Goal: Information Seeking & Learning: Check status

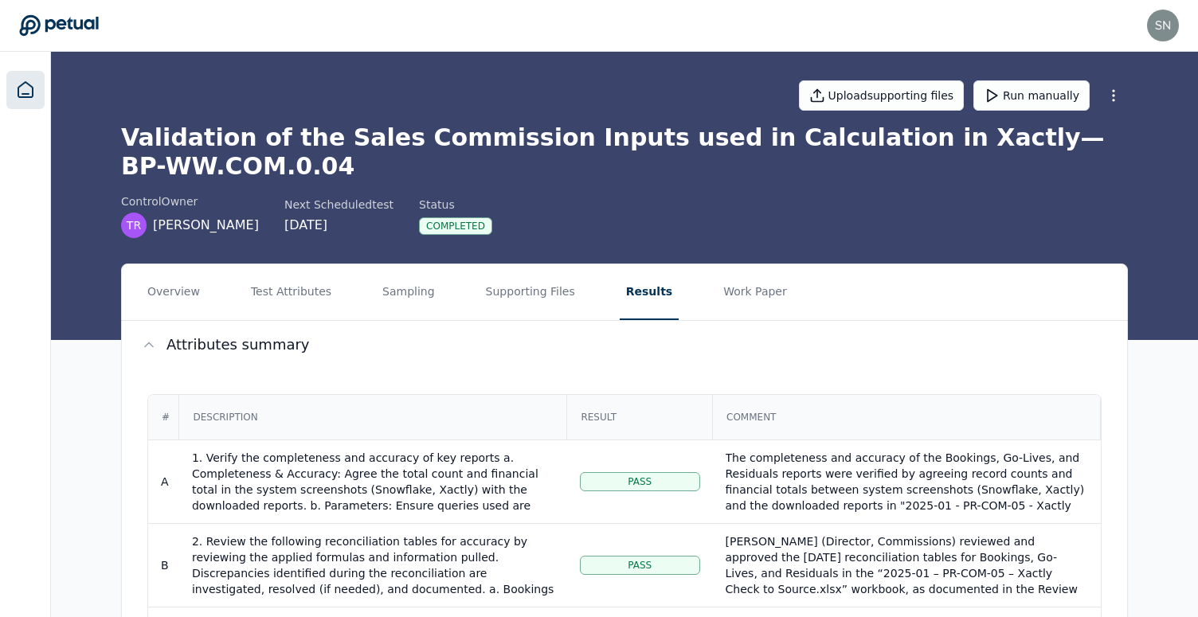
click at [28, 93] on icon at bounding box center [25, 89] width 14 height 15
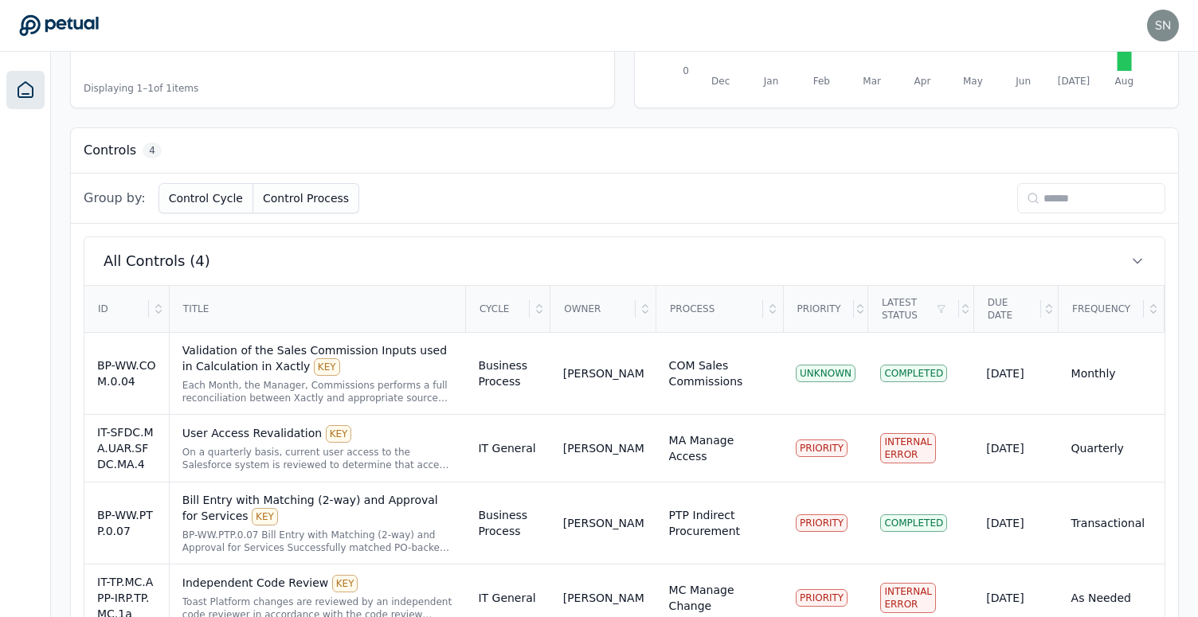
scroll to position [417, 0]
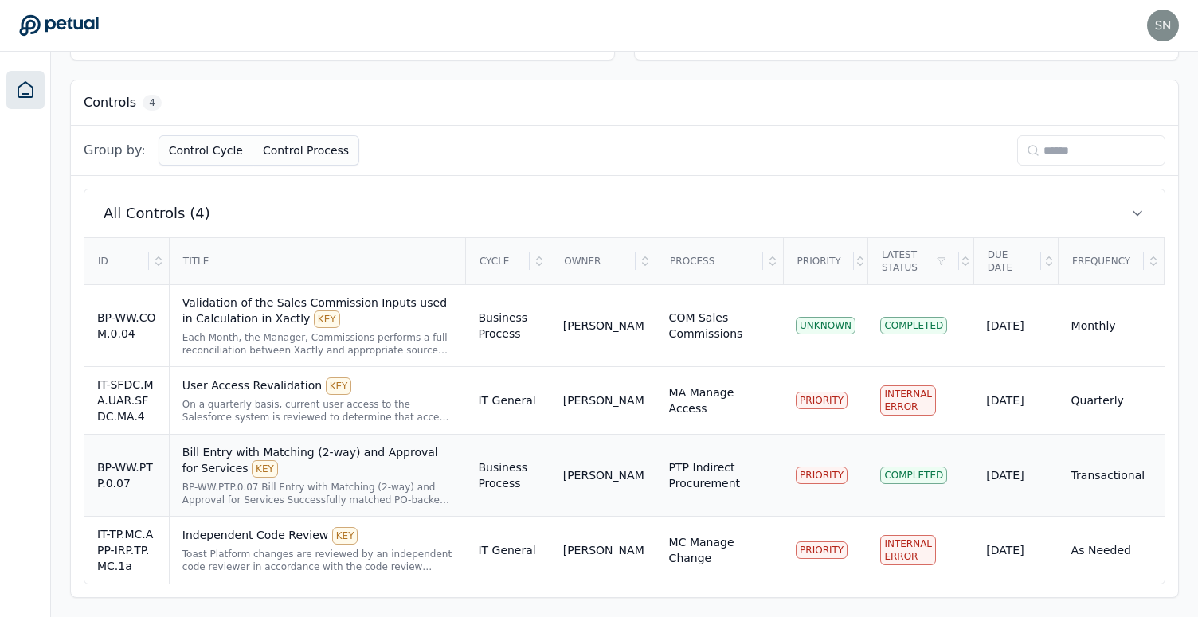
click at [401, 476] on div "Bill Entry with Matching (2-way) and Approval for Services KEY" at bounding box center [317, 461] width 271 height 33
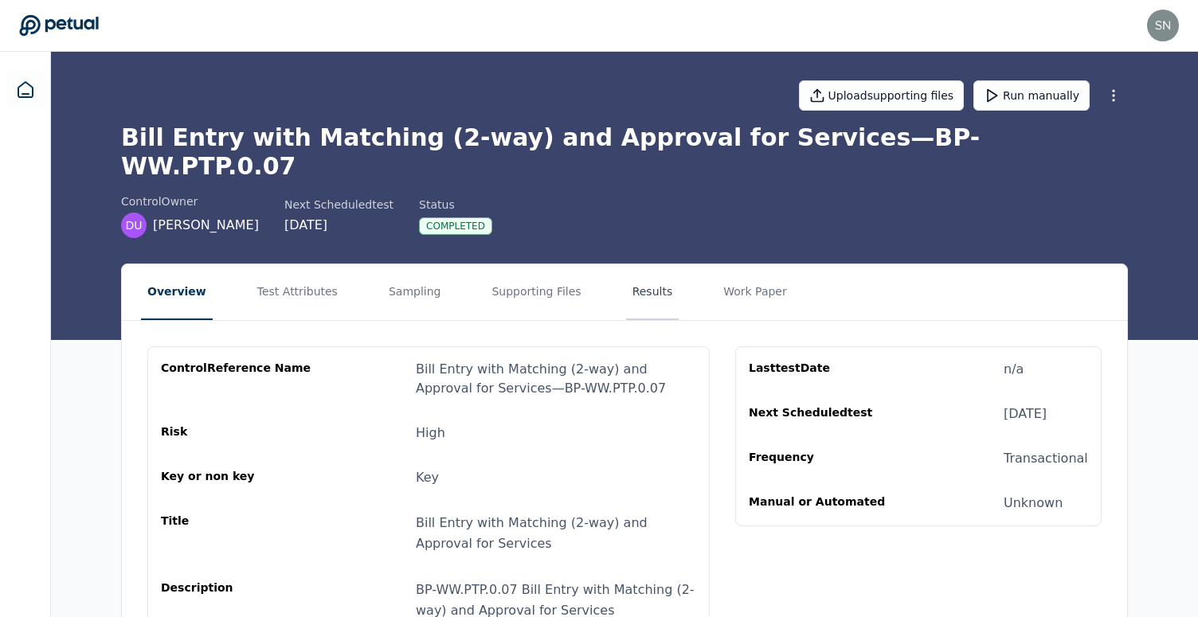
click at [636, 276] on button "Results" at bounding box center [652, 293] width 53 height 56
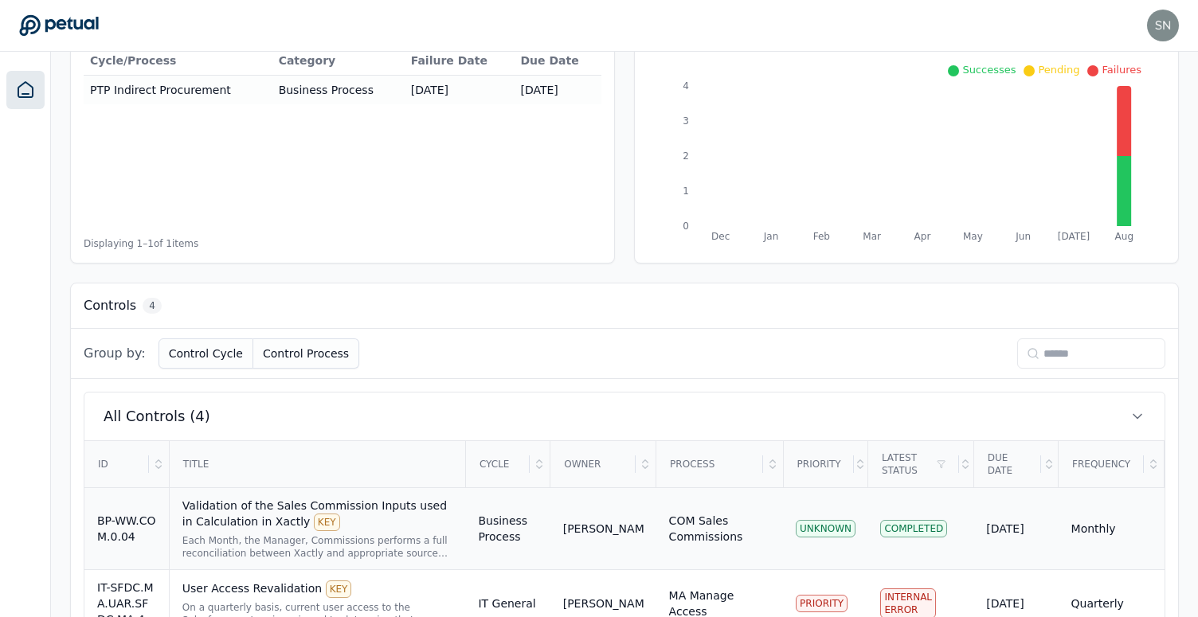
scroll to position [417, 0]
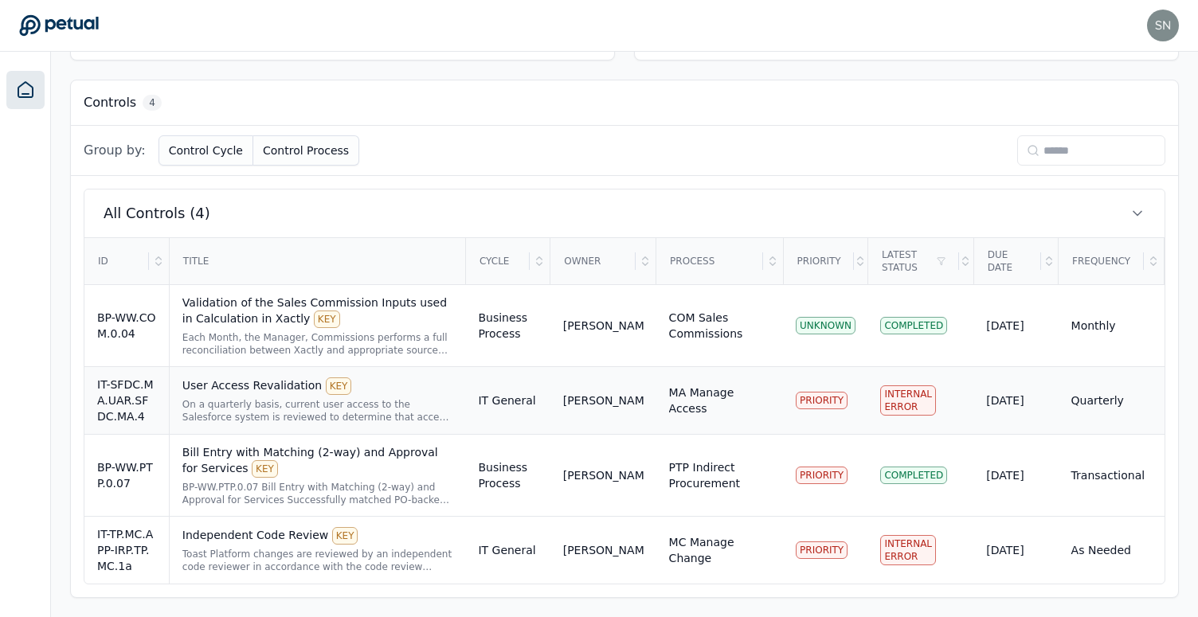
click at [720, 410] on div "MA Manage Access" at bounding box center [719, 401] width 101 height 32
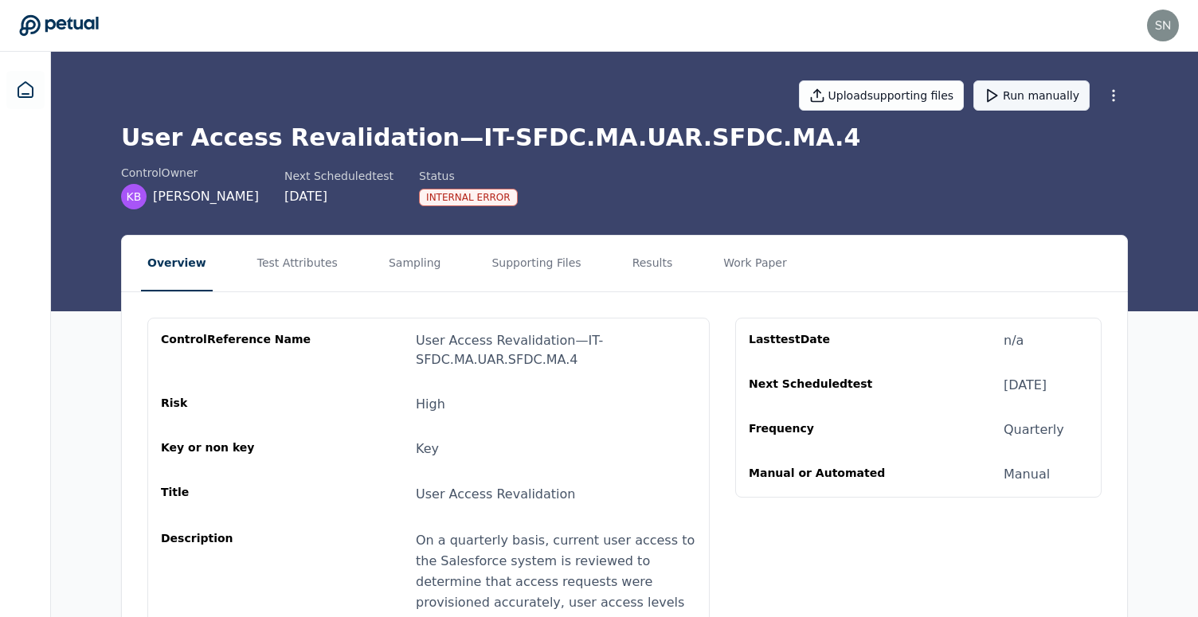
click at [1031, 100] on button "Run manually" at bounding box center [1032, 95] width 116 height 30
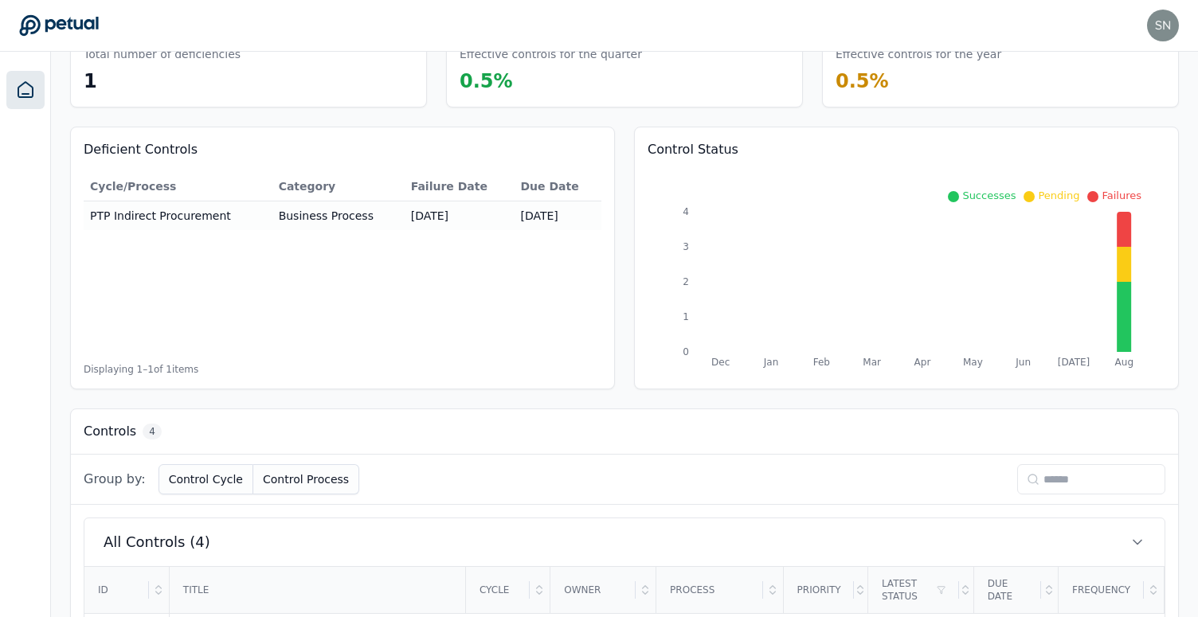
scroll to position [417, 0]
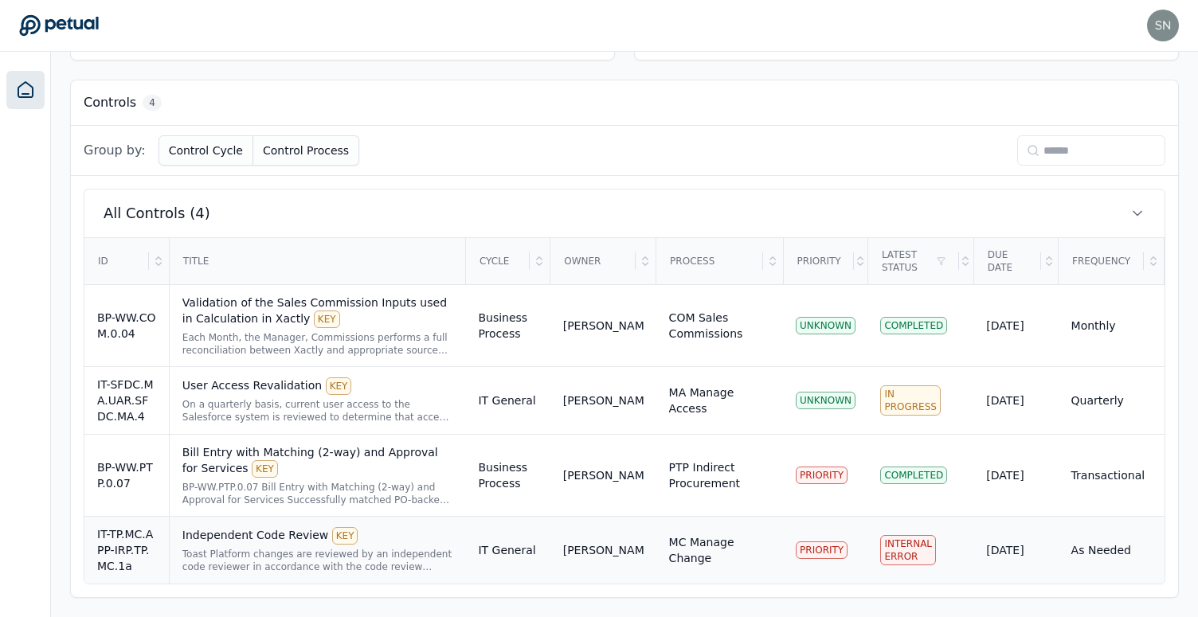
click at [733, 539] on div "MC Manage Change" at bounding box center [719, 551] width 101 height 32
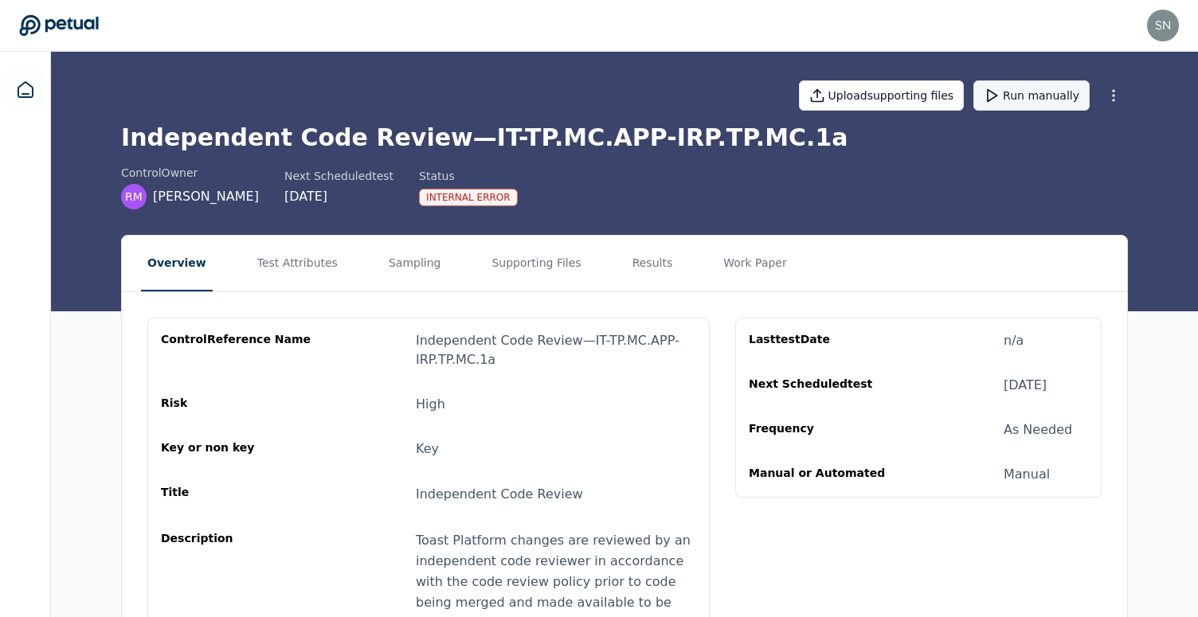
click at [1043, 90] on button "Run manually" at bounding box center [1032, 95] width 116 height 30
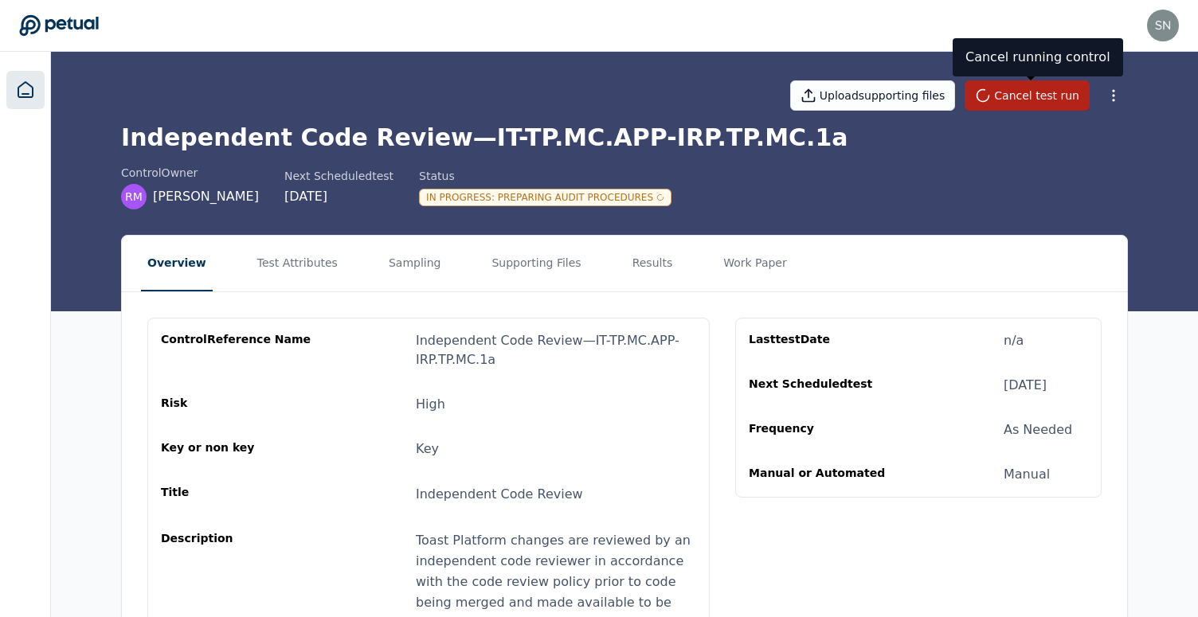
click at [32, 95] on icon at bounding box center [25, 89] width 14 height 15
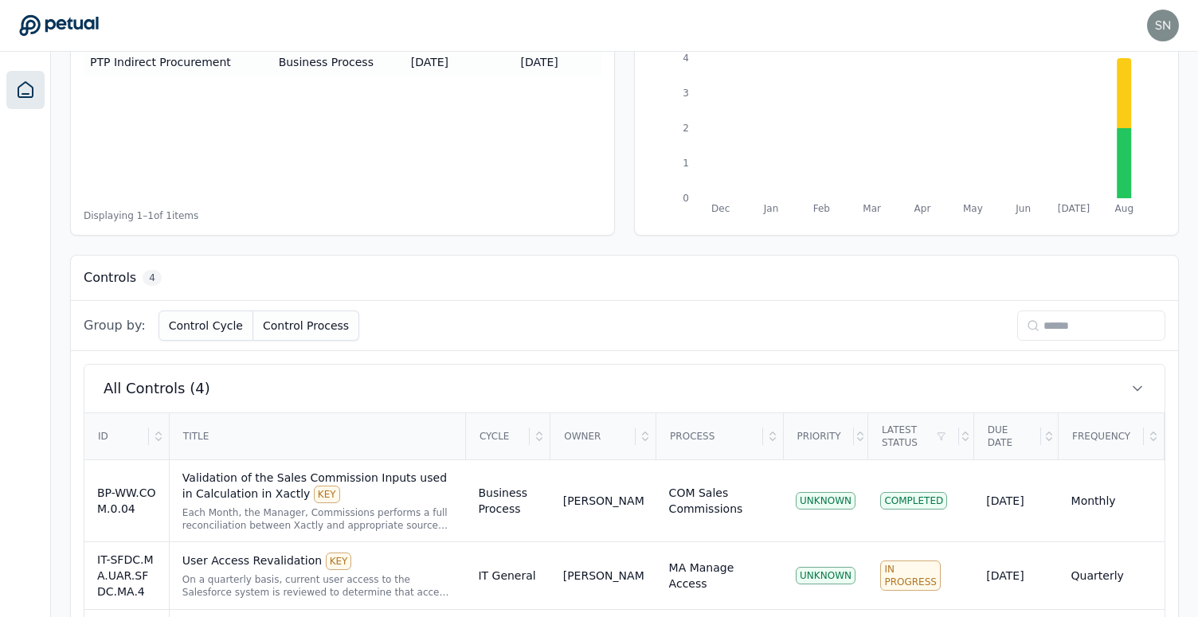
scroll to position [417, 0]
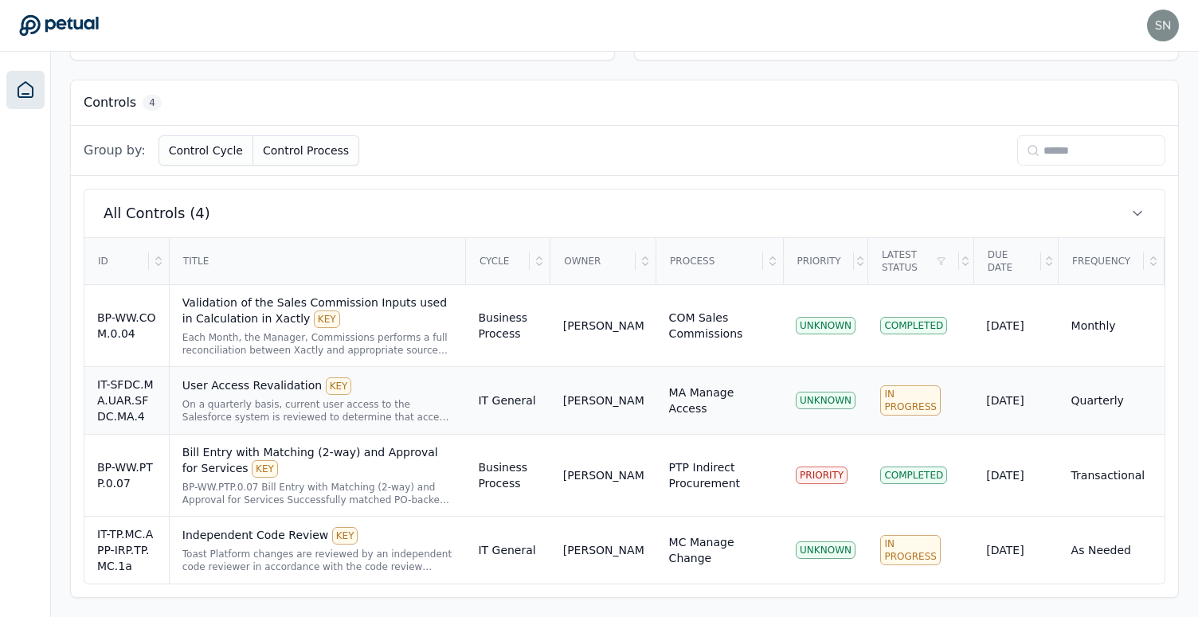
click at [445, 393] on div "User Access Revalidation KEY" at bounding box center [317, 387] width 271 height 18
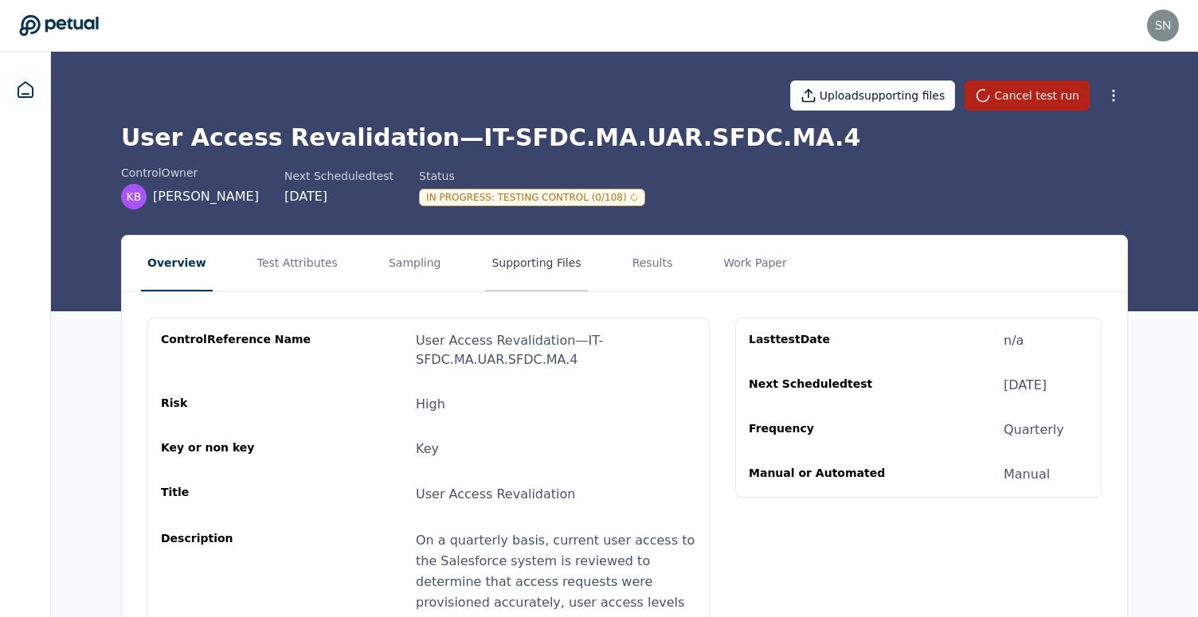
click at [506, 262] on button "Supporting Files" at bounding box center [536, 264] width 102 height 56
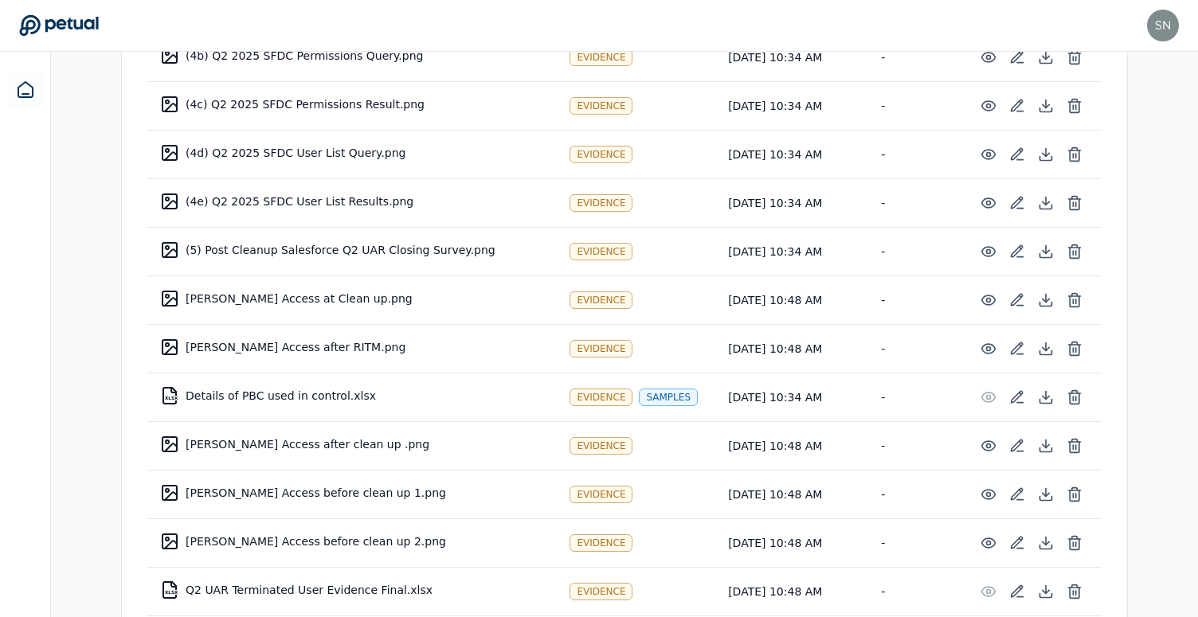
scroll to position [898, 0]
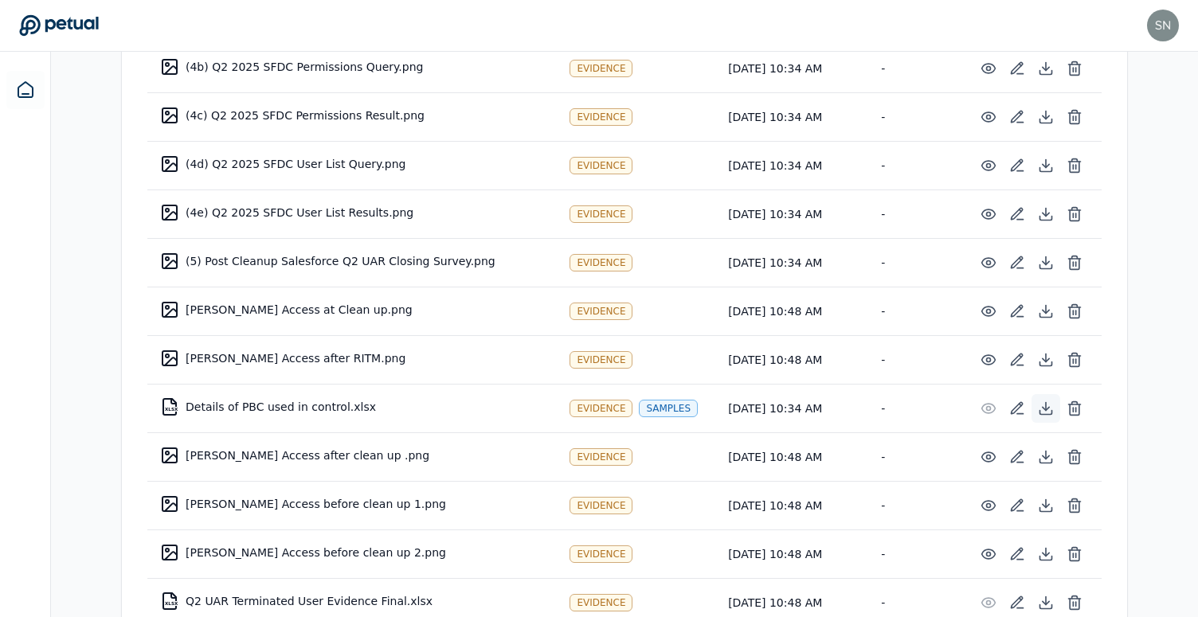
click at [1043, 406] on icon at bounding box center [1046, 409] width 16 height 16
click at [1065, 408] on button at bounding box center [1074, 408] width 29 height 29
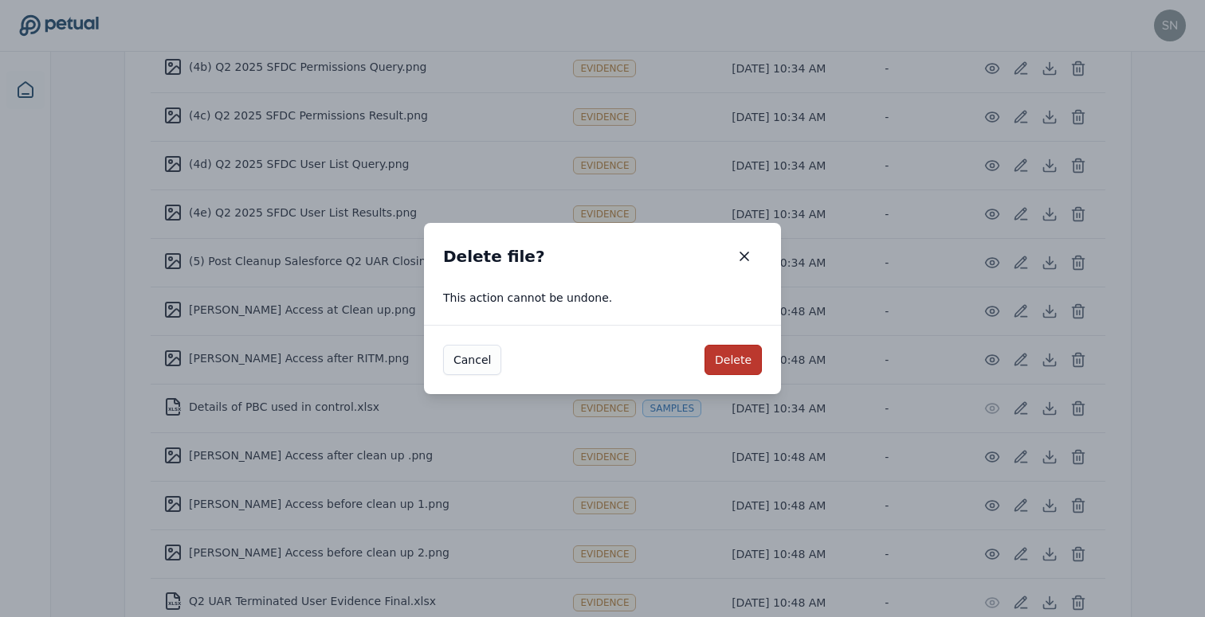
click at [742, 354] on button "Delete" at bounding box center [732, 360] width 57 height 30
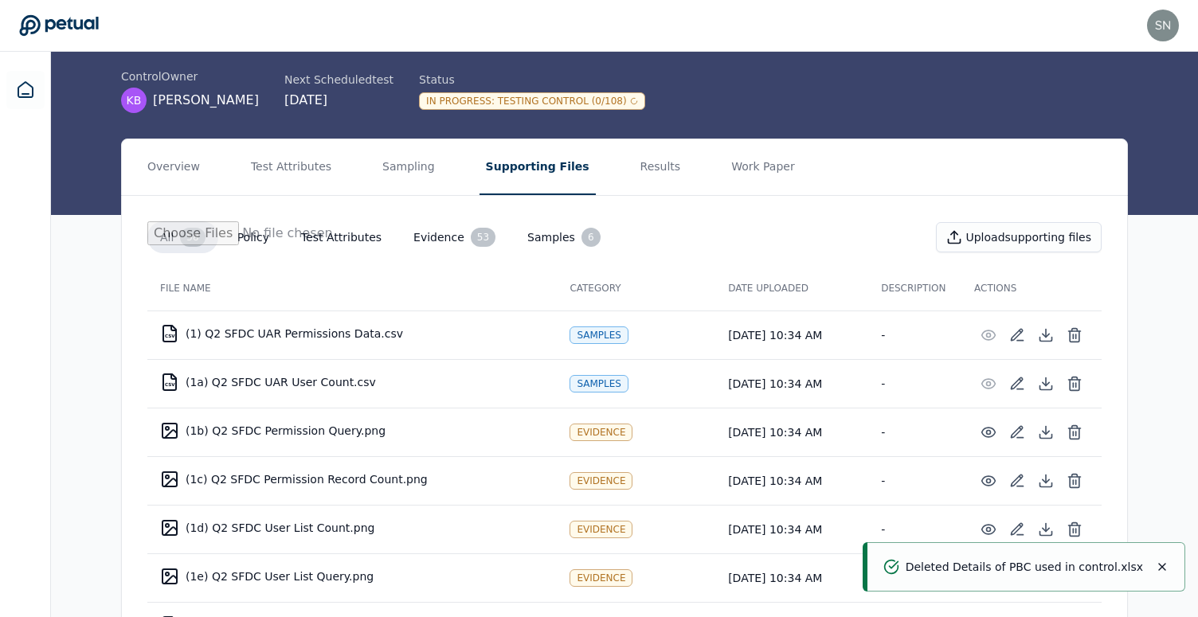
scroll to position [0, 0]
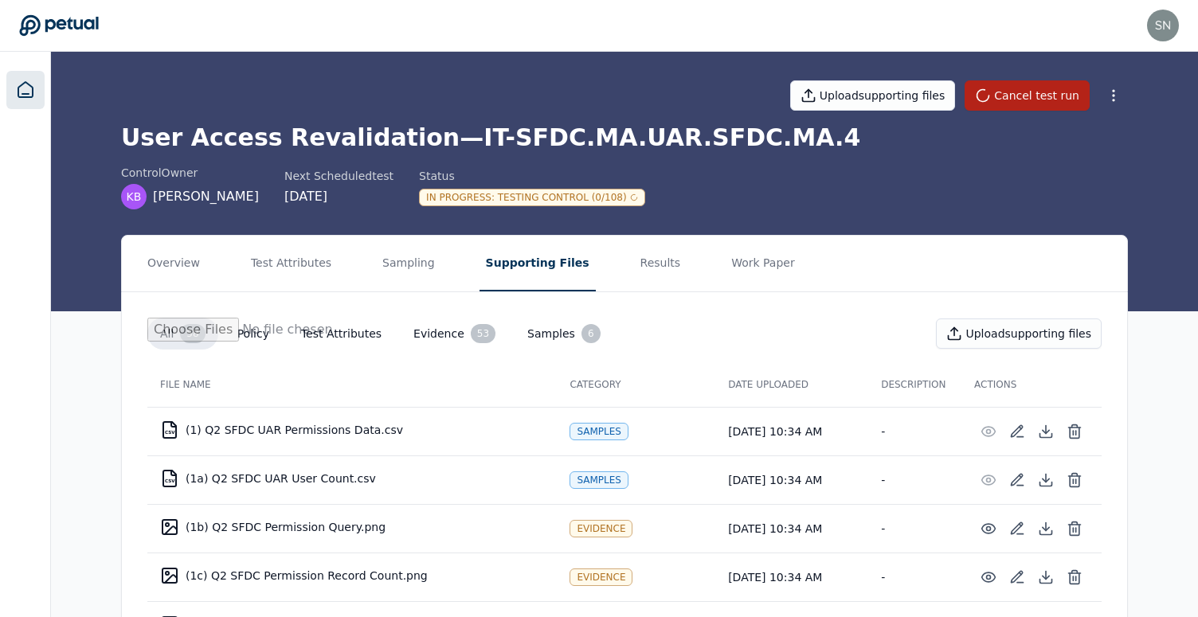
click at [34, 90] on link at bounding box center [25, 90] width 38 height 38
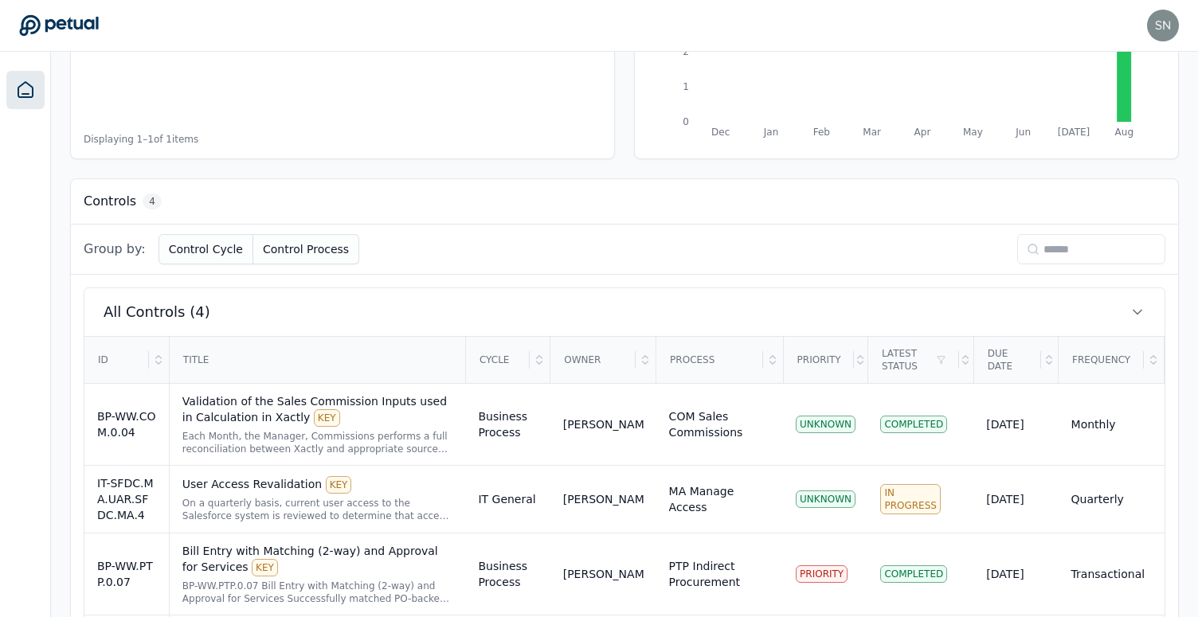
scroll to position [417, 0]
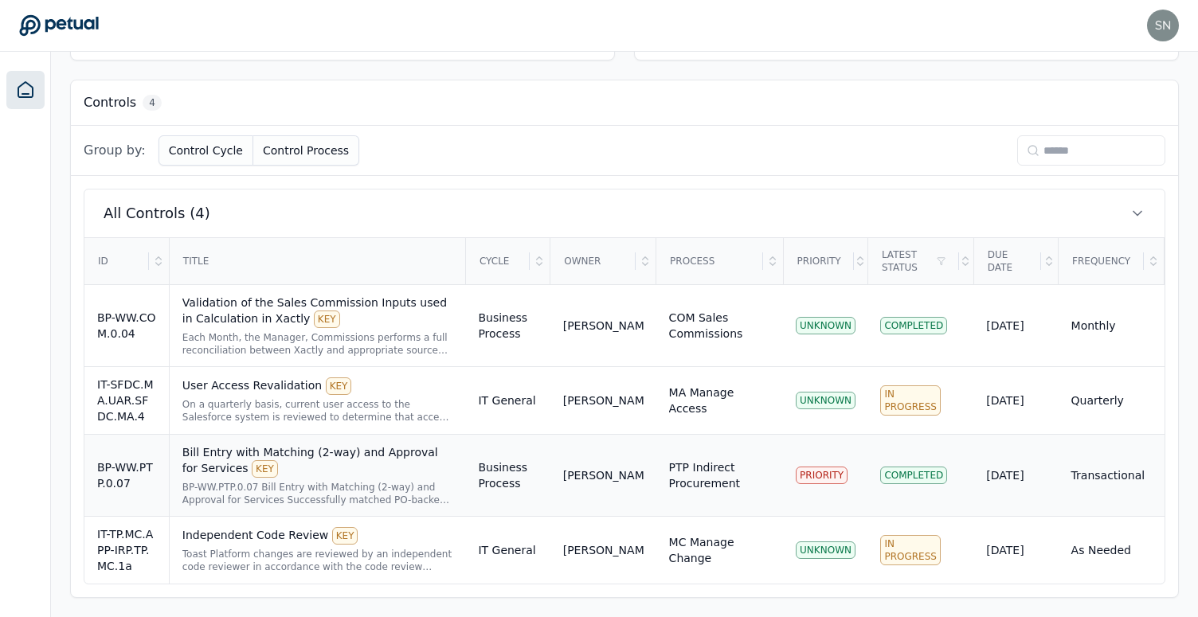
click at [359, 480] on div "Bill Entry with Matching (2-way) and Approval for Services KEY BP-WW.PTP.0.07 B…" at bounding box center [317, 476] width 271 height 62
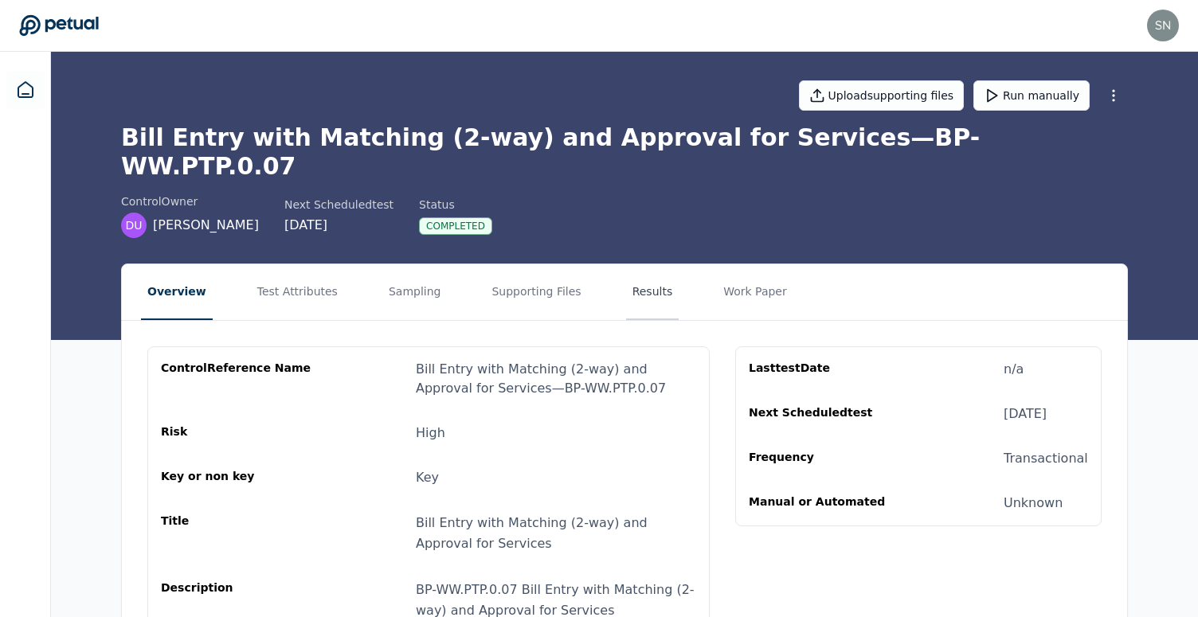
click at [642, 265] on button "Results" at bounding box center [652, 293] width 53 height 56
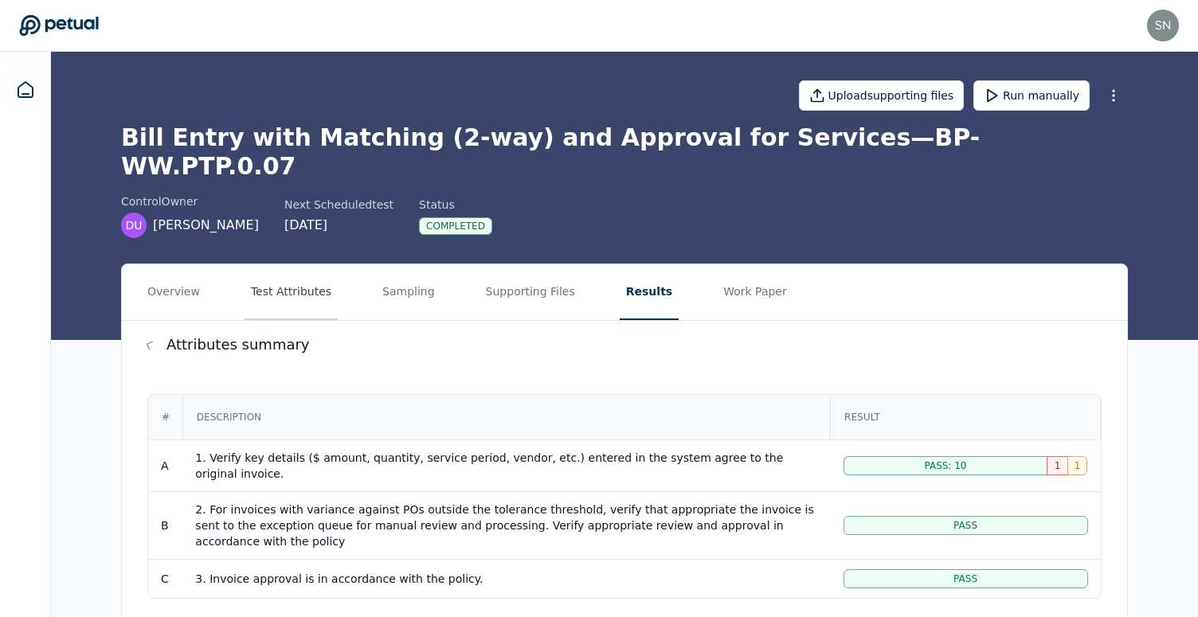
click at [289, 270] on button "Test Attributes" at bounding box center [291, 293] width 93 height 56
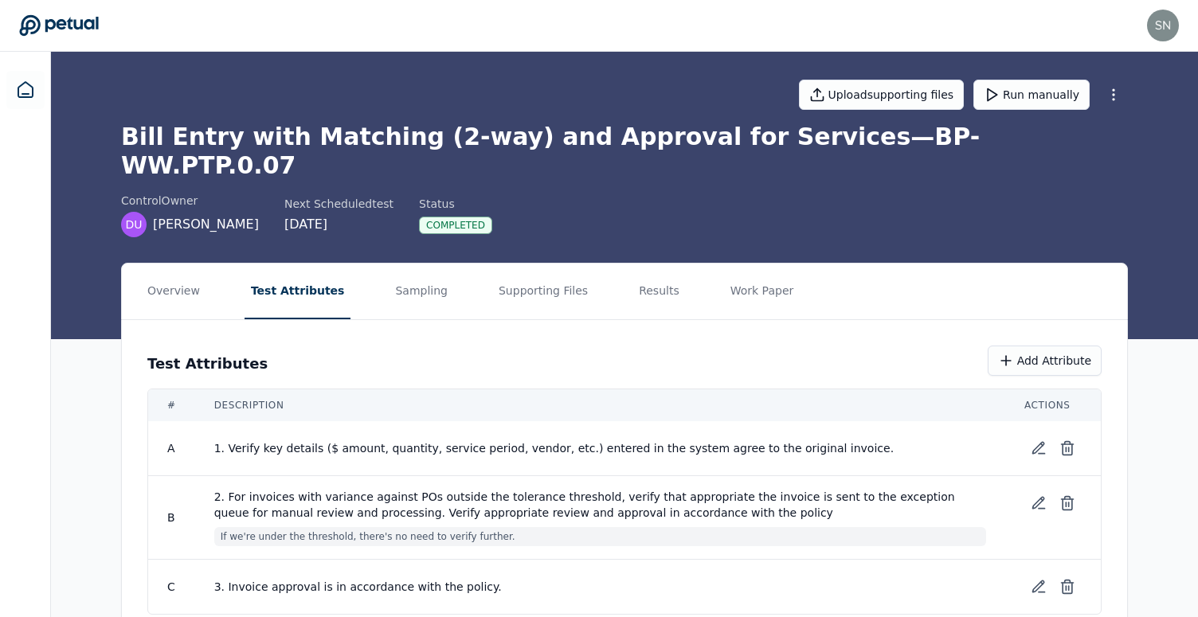
scroll to position [22, 0]
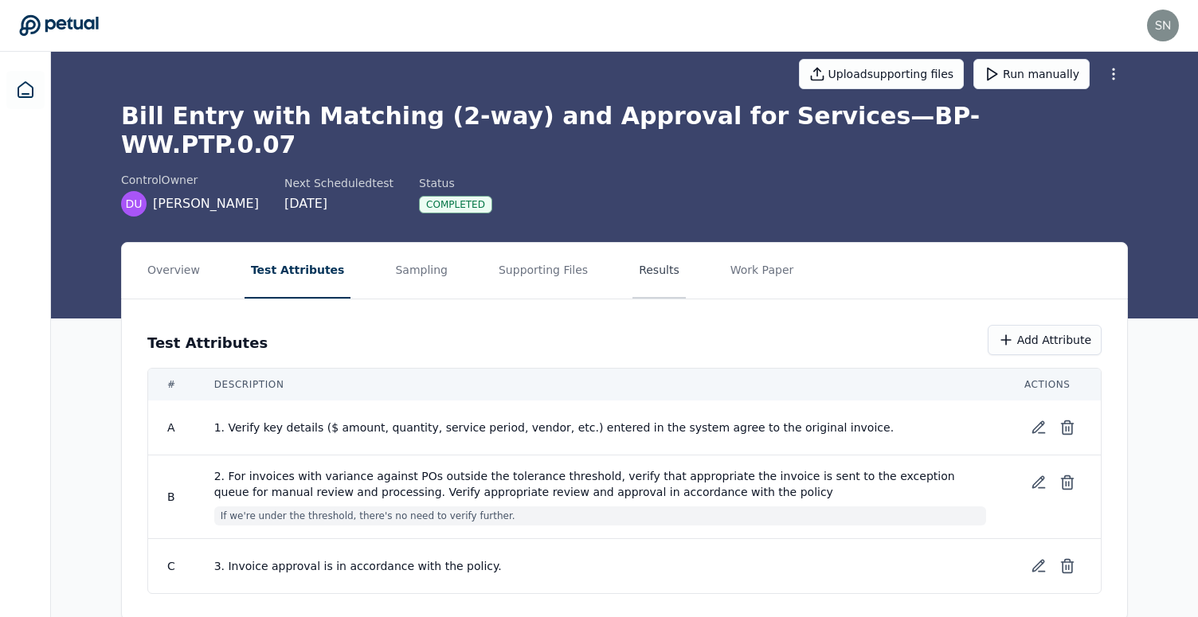
click at [633, 248] on button "Results" at bounding box center [659, 271] width 53 height 56
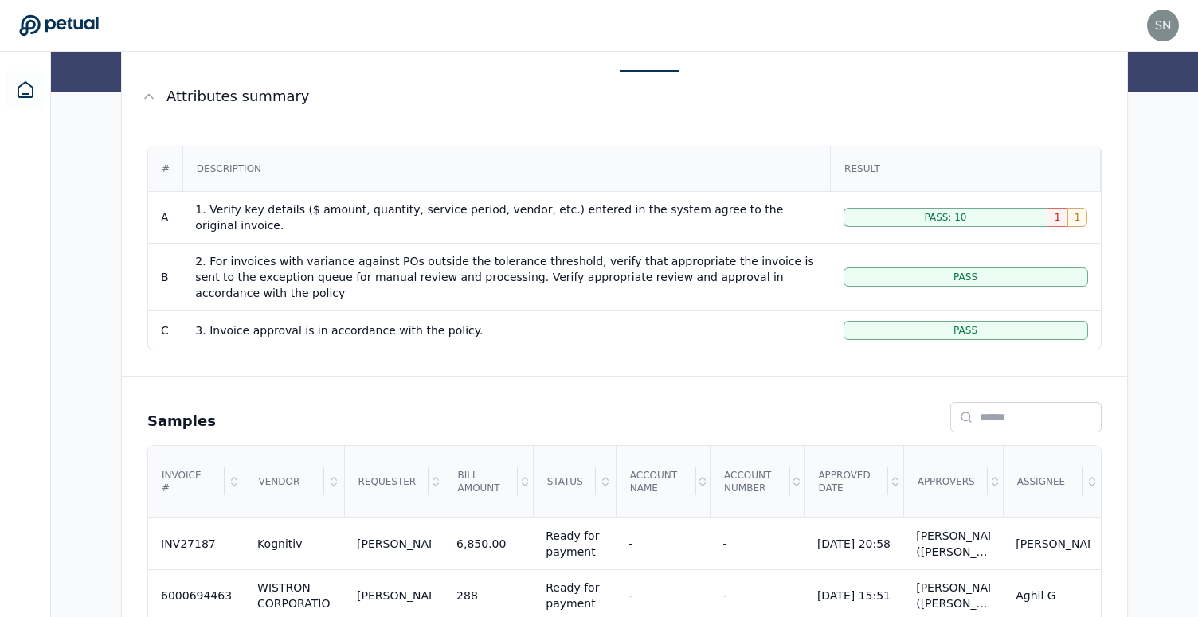
scroll to position [278, 0]
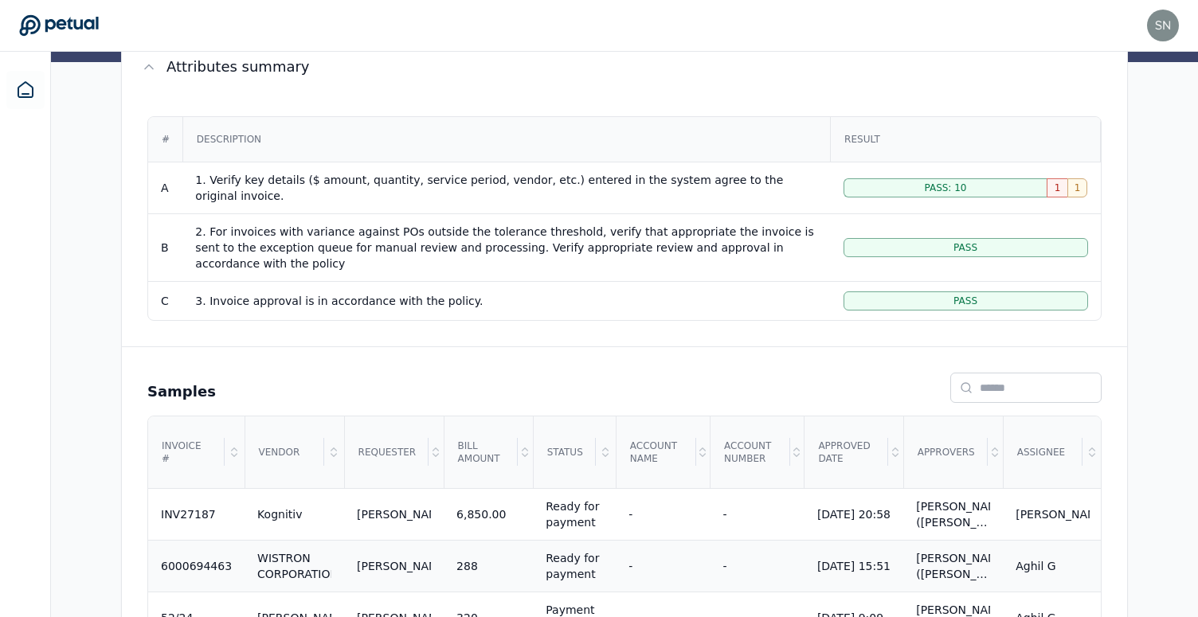
click at [770, 540] on td "-" at bounding box center [758, 566] width 94 height 52
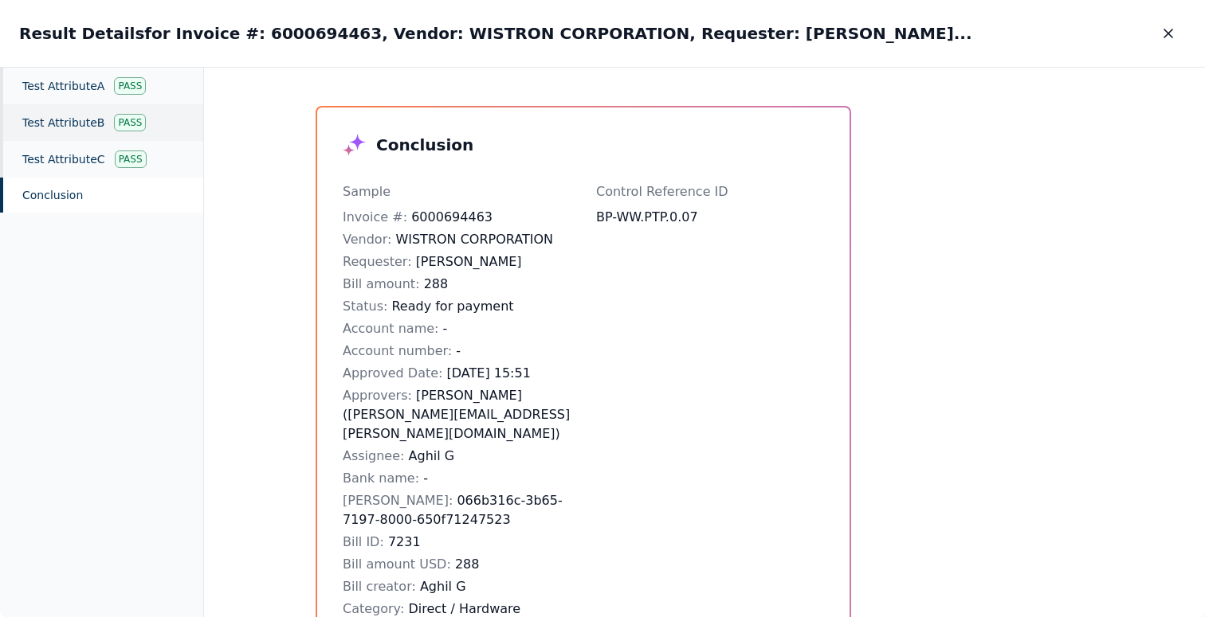
click at [77, 116] on div "Test Attribute B Pass" at bounding box center [101, 122] width 203 height 37
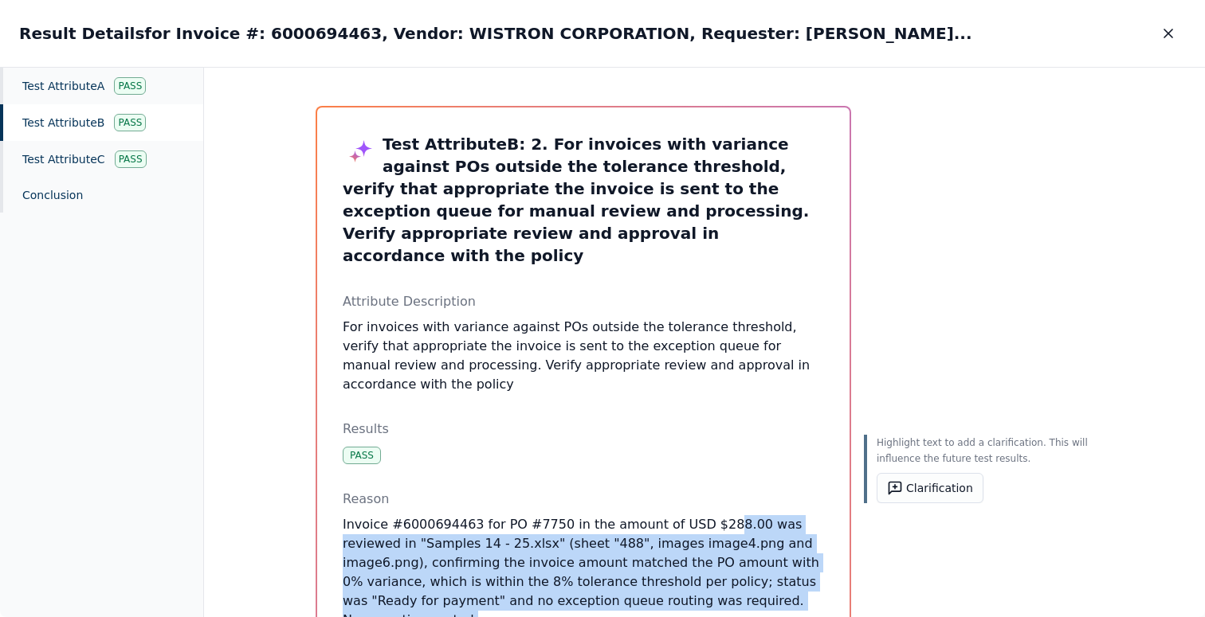
drag, startPoint x: 743, startPoint y: 564, endPoint x: 703, endPoint y: 482, distance: 91.2
click at [703, 515] on p "Invoice #6000694463 for PO #7750 in the amount of USD $288.00 was reviewed in "…" at bounding box center [583, 572] width 481 height 115
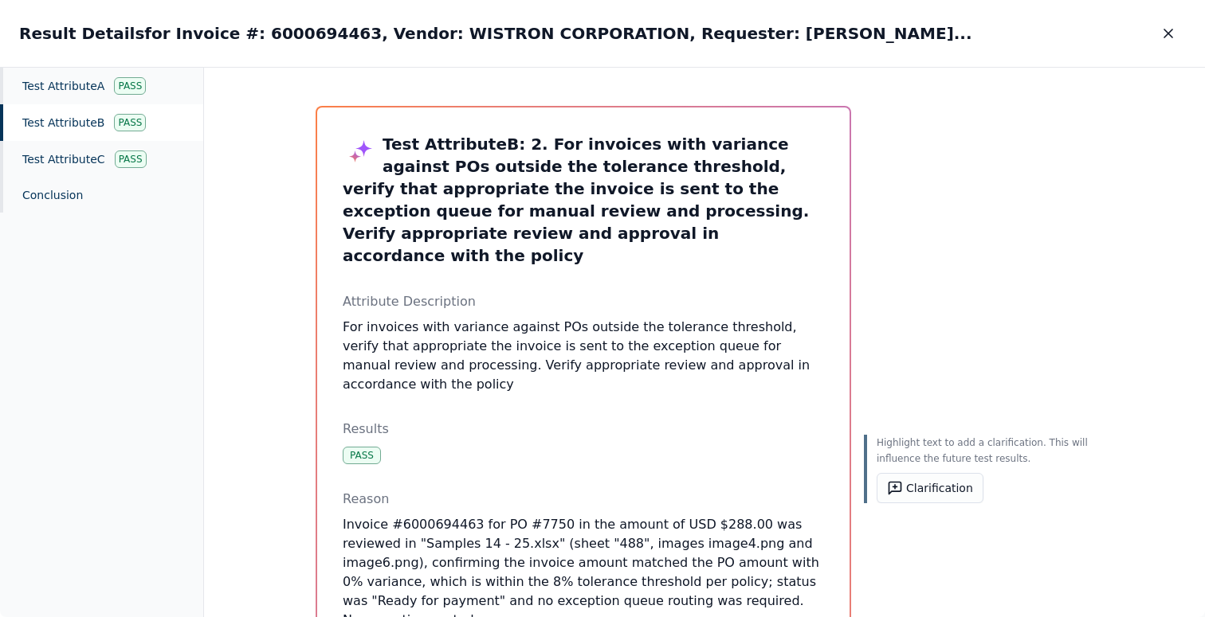
click at [673, 515] on p "Invoice #6000694463 for PO #7750 in the amount of USD $288.00 was reviewed in "…" at bounding box center [583, 572] width 481 height 115
click at [1162, 26] on icon "button" at bounding box center [1168, 33] width 16 height 16
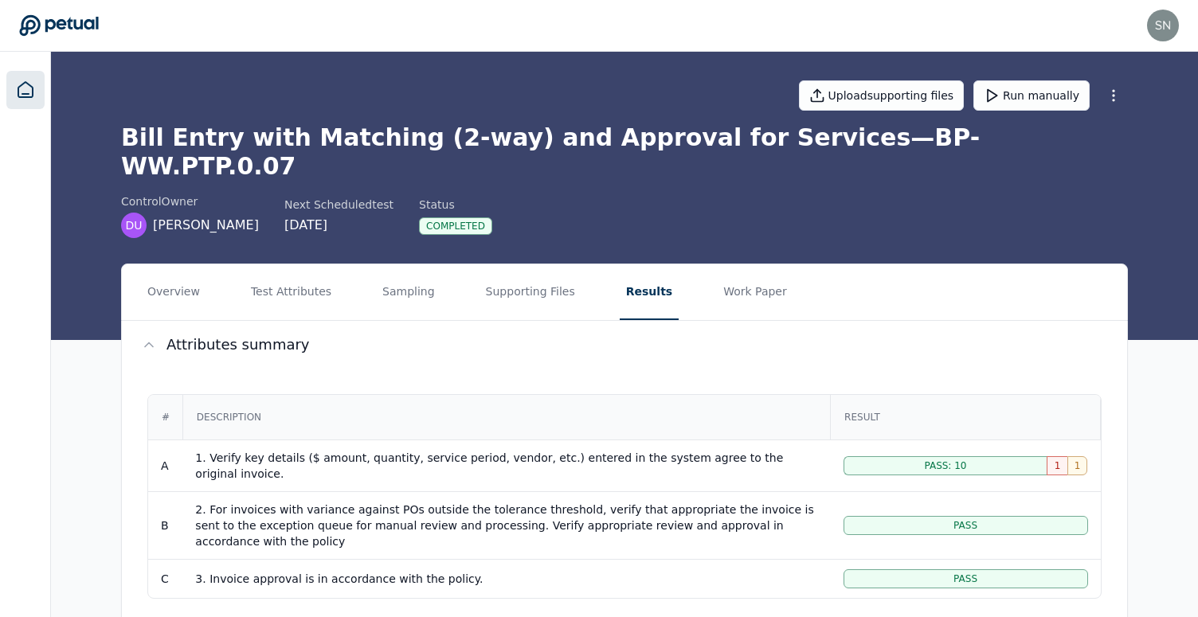
click at [23, 80] on icon at bounding box center [25, 89] width 19 height 19
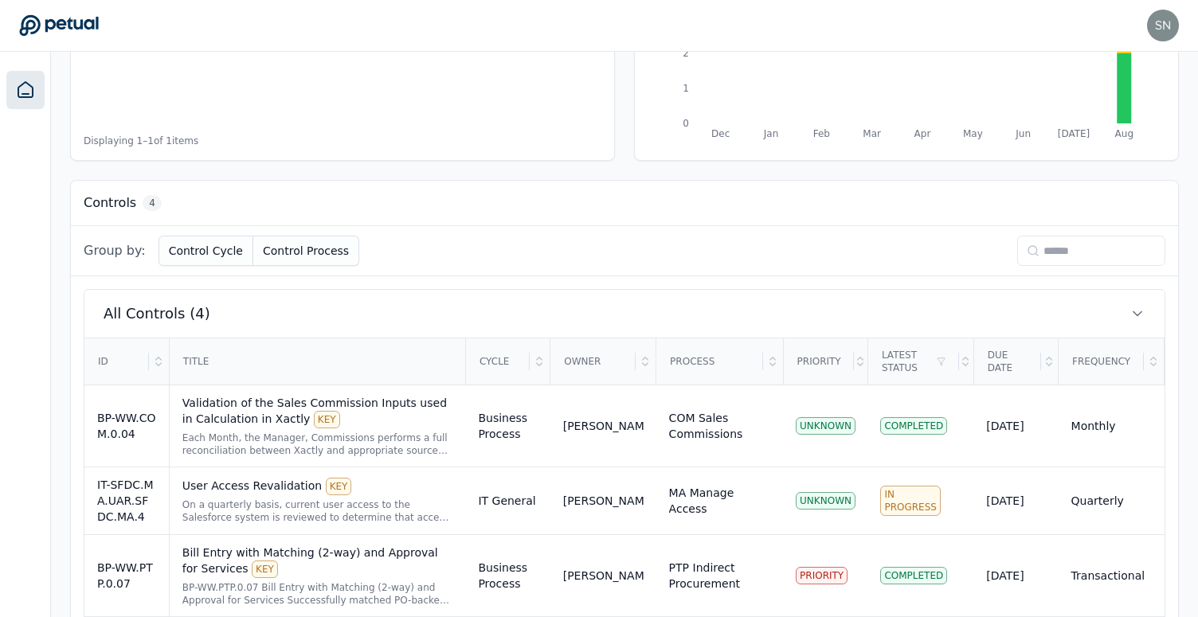
scroll to position [417, 0]
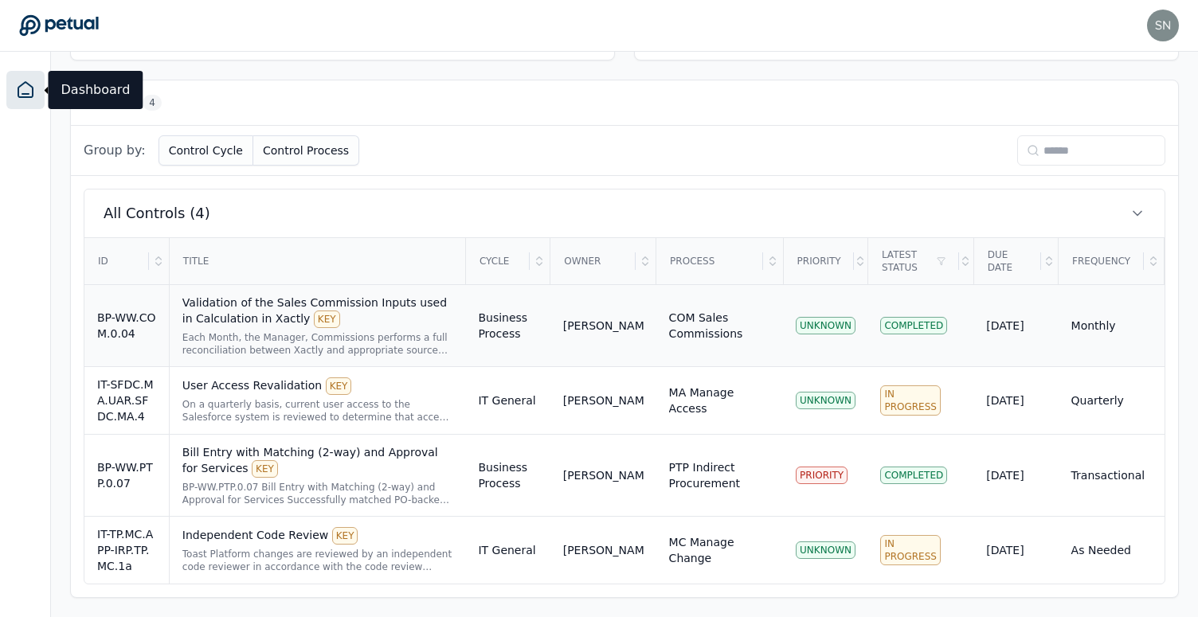
click at [380, 309] on div "Validation of the Sales Commission Inputs used in Calculation in Xactly KEY" at bounding box center [317, 311] width 271 height 33
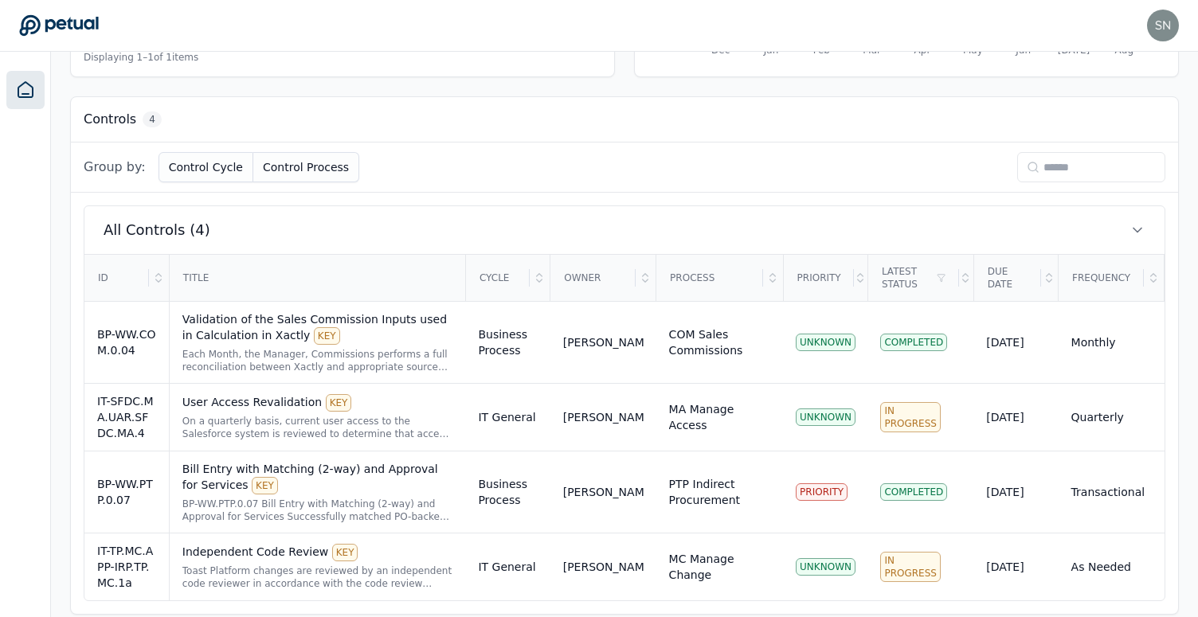
scroll to position [417, 0]
